Goal: Information Seeking & Learning: Learn about a topic

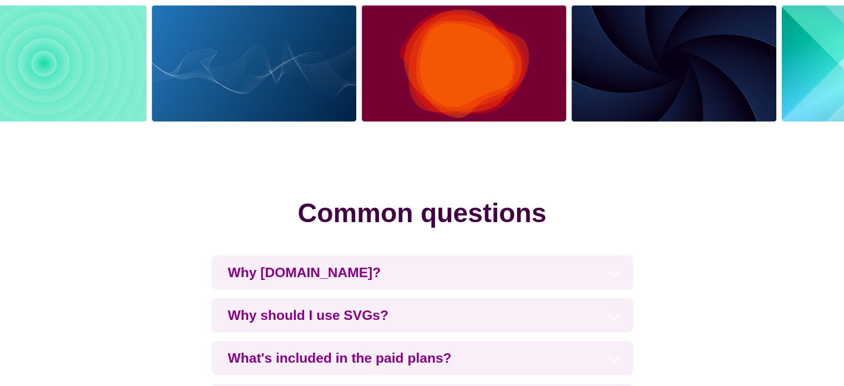
scroll to position [2552, 0]
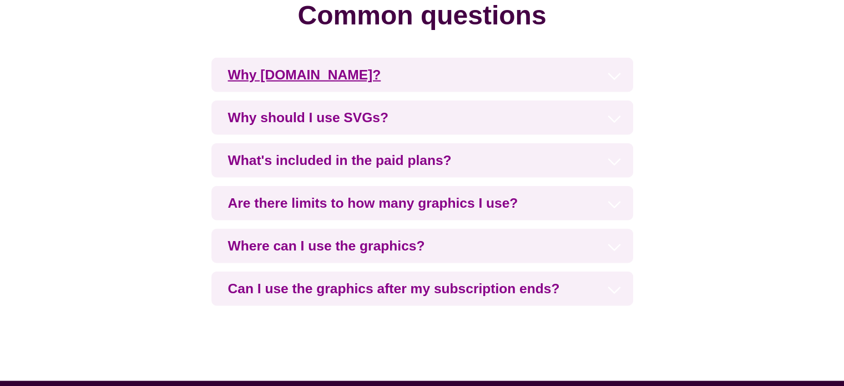
click at [368, 80] on h3 "Why [DOMAIN_NAME]?" at bounding box center [422, 75] width 422 height 34
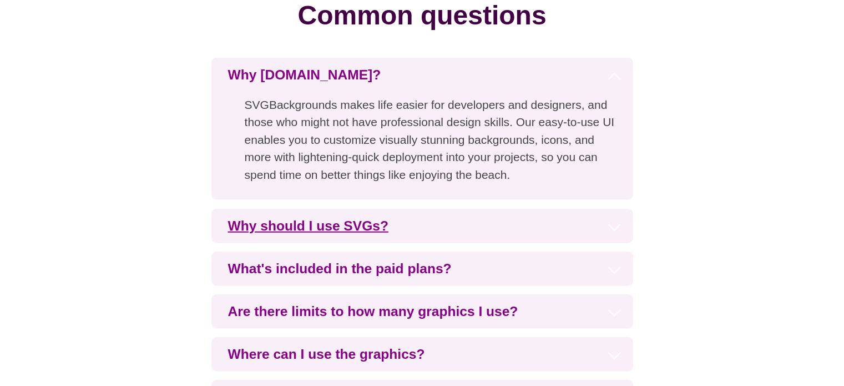
click at [339, 235] on h3 "Why should I use SVGs?" at bounding box center [422, 226] width 422 height 34
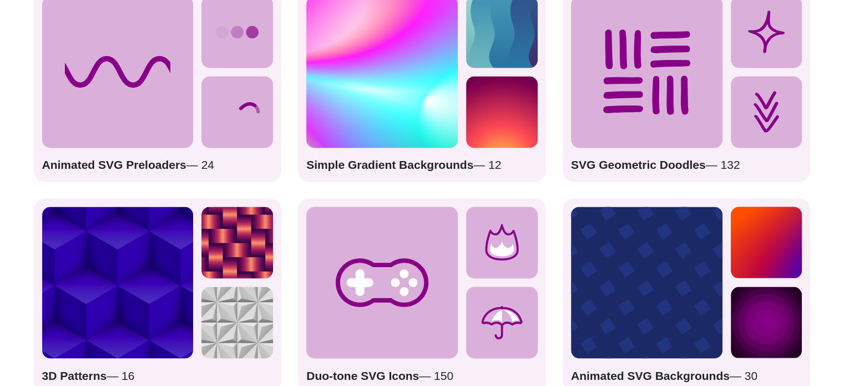
scroll to position [1664, 0]
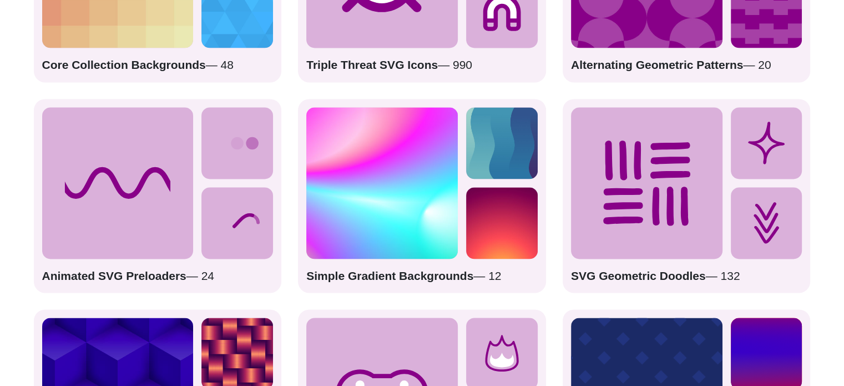
click at [138, 177] on icon at bounding box center [112, 182] width 159 height 27
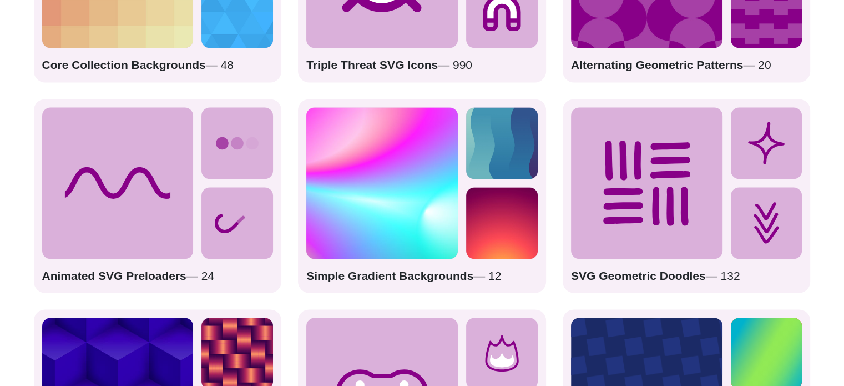
click at [159, 152] on icon at bounding box center [117, 182] width 151 height 151
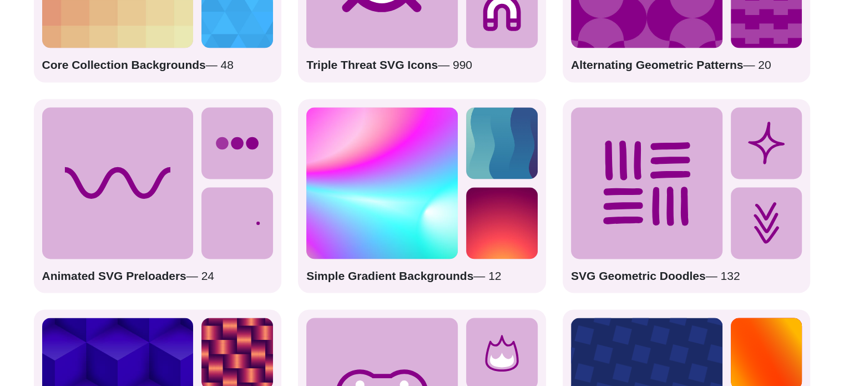
click at [191, 149] on icon at bounding box center [117, 182] width 151 height 151
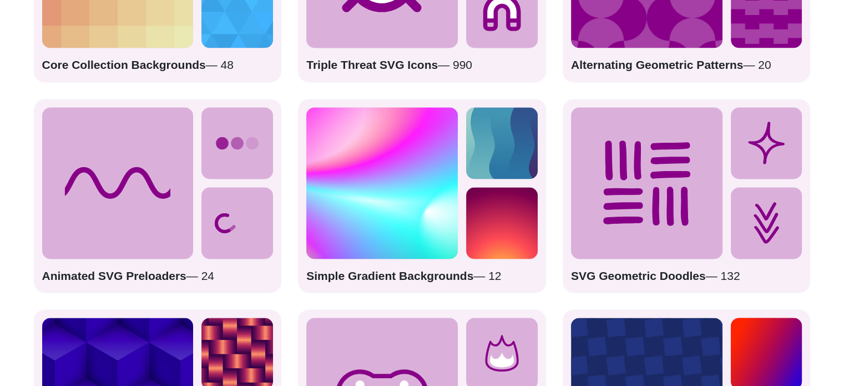
drag, startPoint x: 226, startPoint y: 144, endPoint x: 245, endPoint y: 134, distance: 21.3
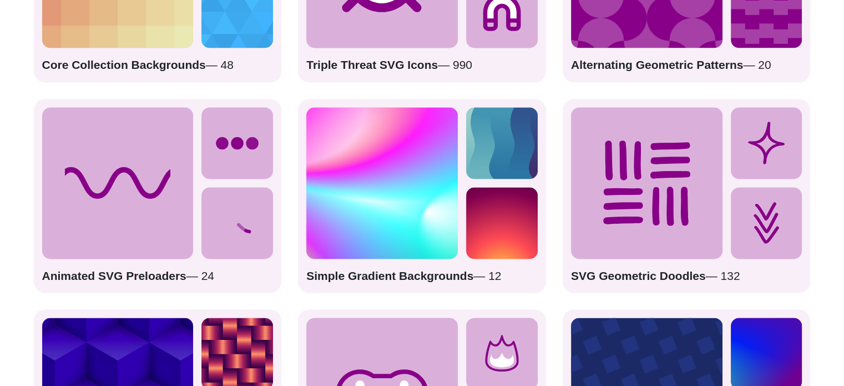
click at [226, 144] on circle at bounding box center [223, 143] width 8 height 8
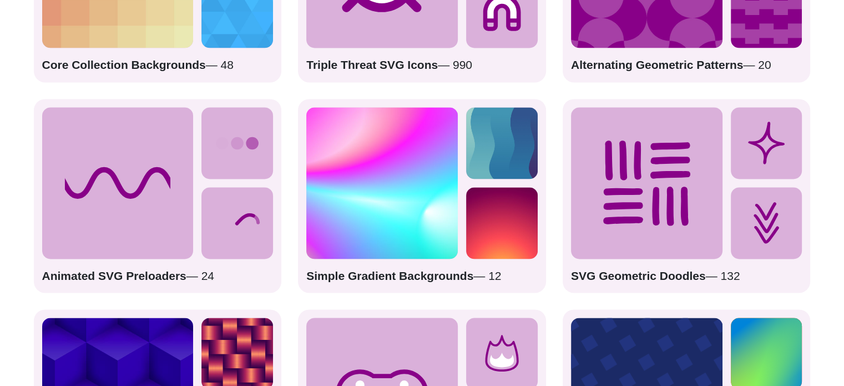
click at [246, 134] on icon at bounding box center [237, 143] width 72 height 72
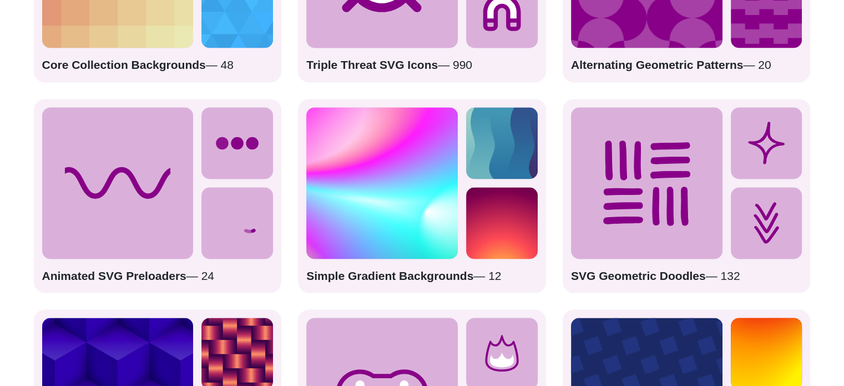
click at [236, 249] on icon at bounding box center [237, 223] width 72 height 72
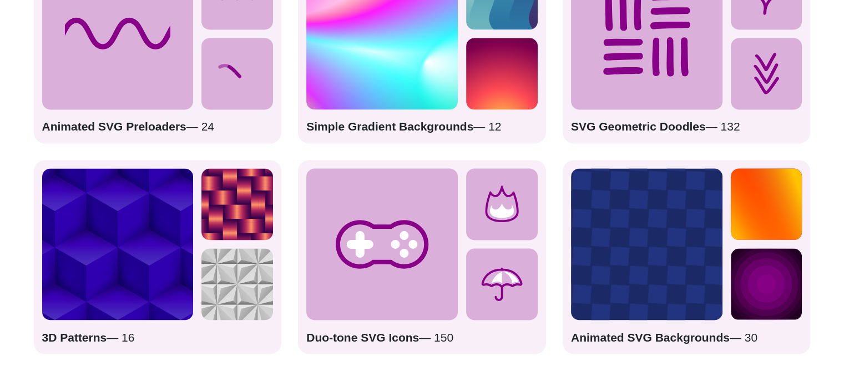
scroll to position [1886, 0]
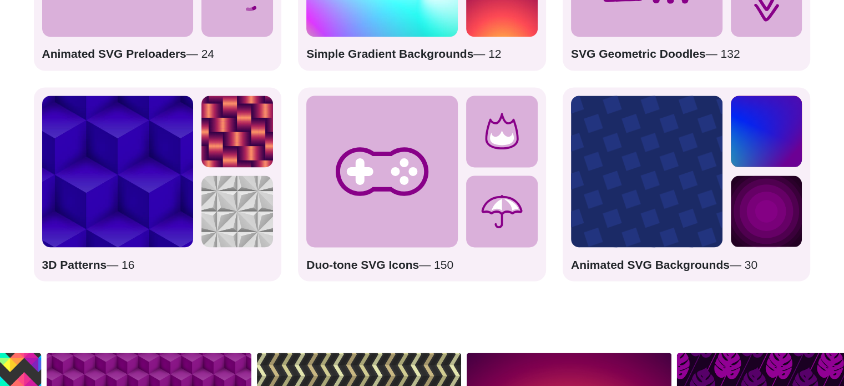
click at [378, 196] on icon at bounding box center [381, 170] width 151 height 151
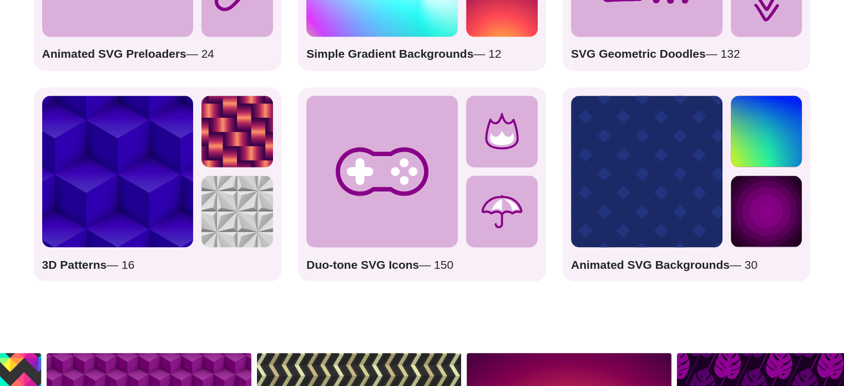
drag, startPoint x: 473, startPoint y: 166, endPoint x: 557, endPoint y: 166, distance: 84.9
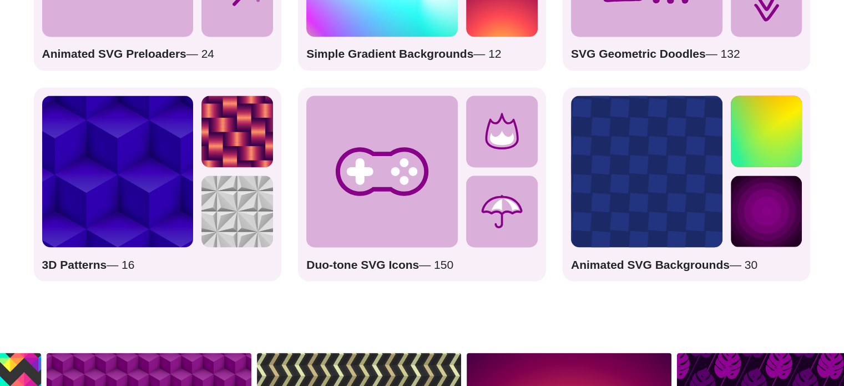
click at [472, 166] on icon at bounding box center [502, 131] width 72 height 72
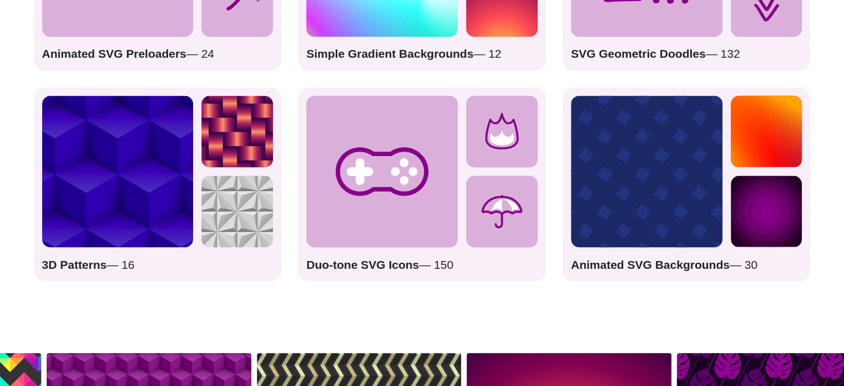
click at [513, 142] on icon at bounding box center [502, 131] width 72 height 72
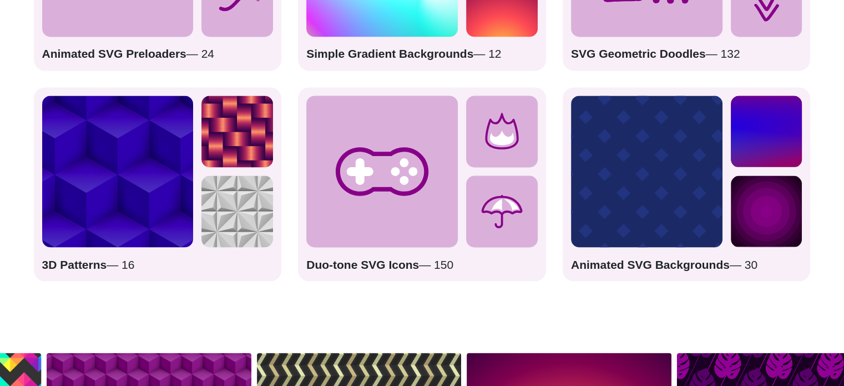
click at [724, 173] on div "Animated SVG Backgrounds — 30" at bounding box center [686, 184] width 248 height 194
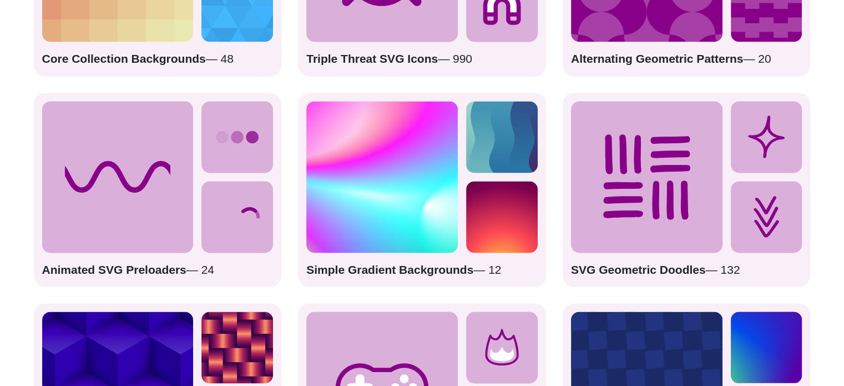
scroll to position [1553, 0]
